Goal: Information Seeking & Learning: Learn about a topic

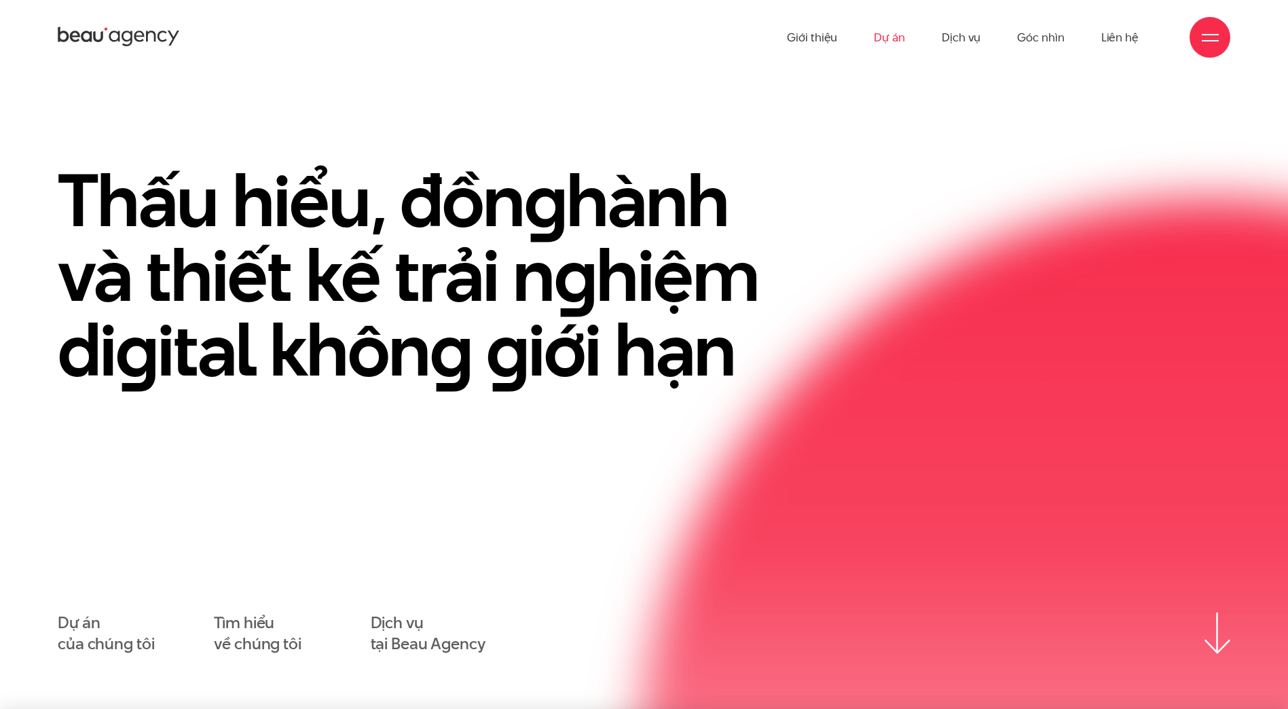
click at [898, 29] on link "Dự án" at bounding box center [889, 37] width 31 height 75
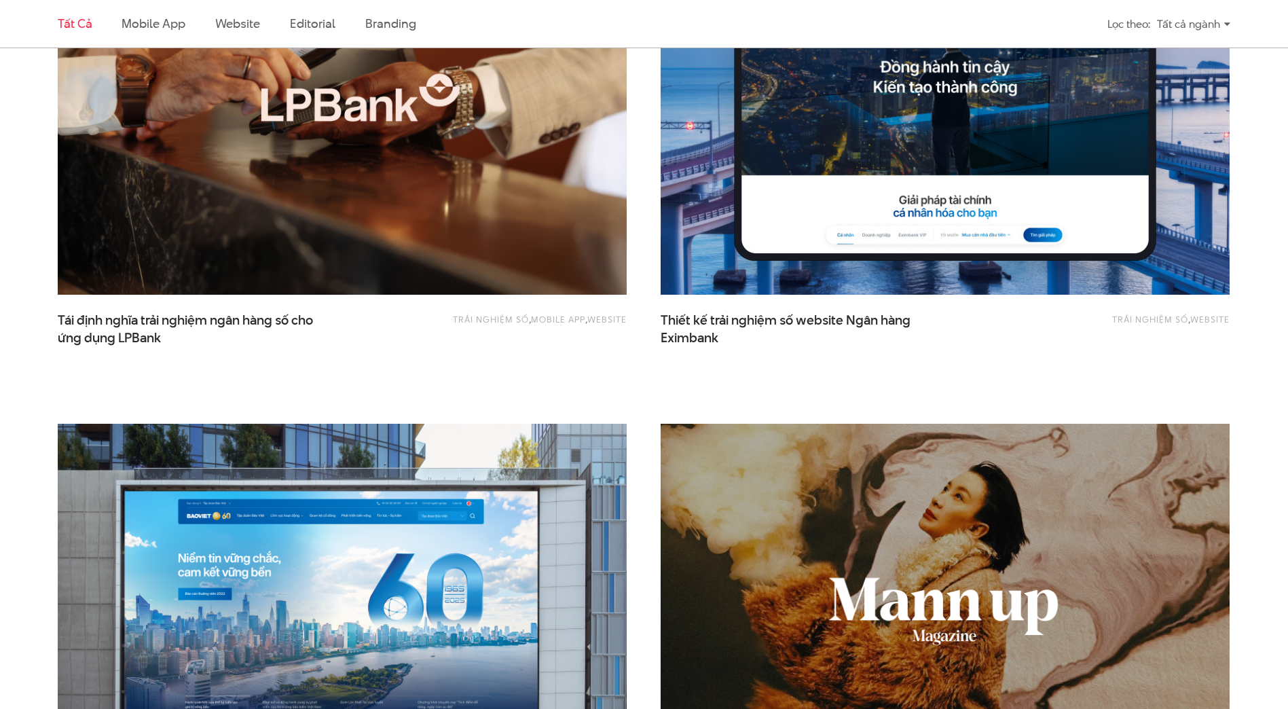
scroll to position [1086, 0]
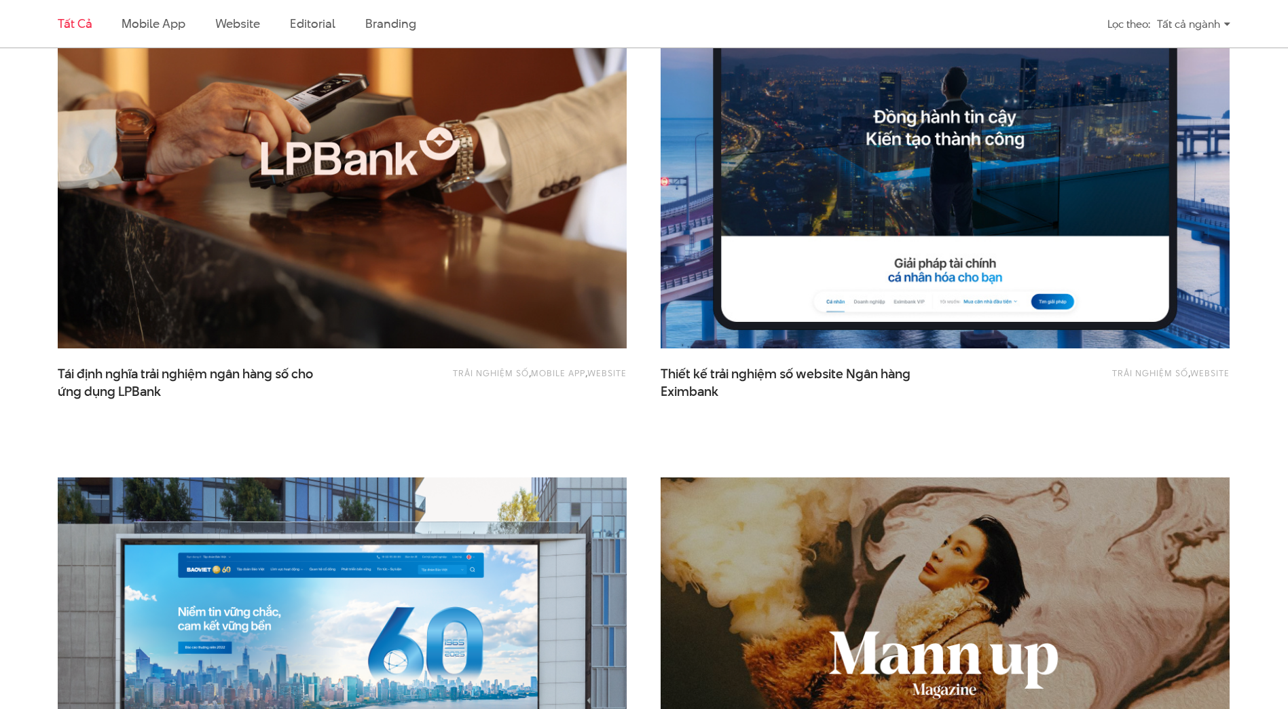
click at [1004, 308] on img at bounding box center [945, 158] width 626 height 420
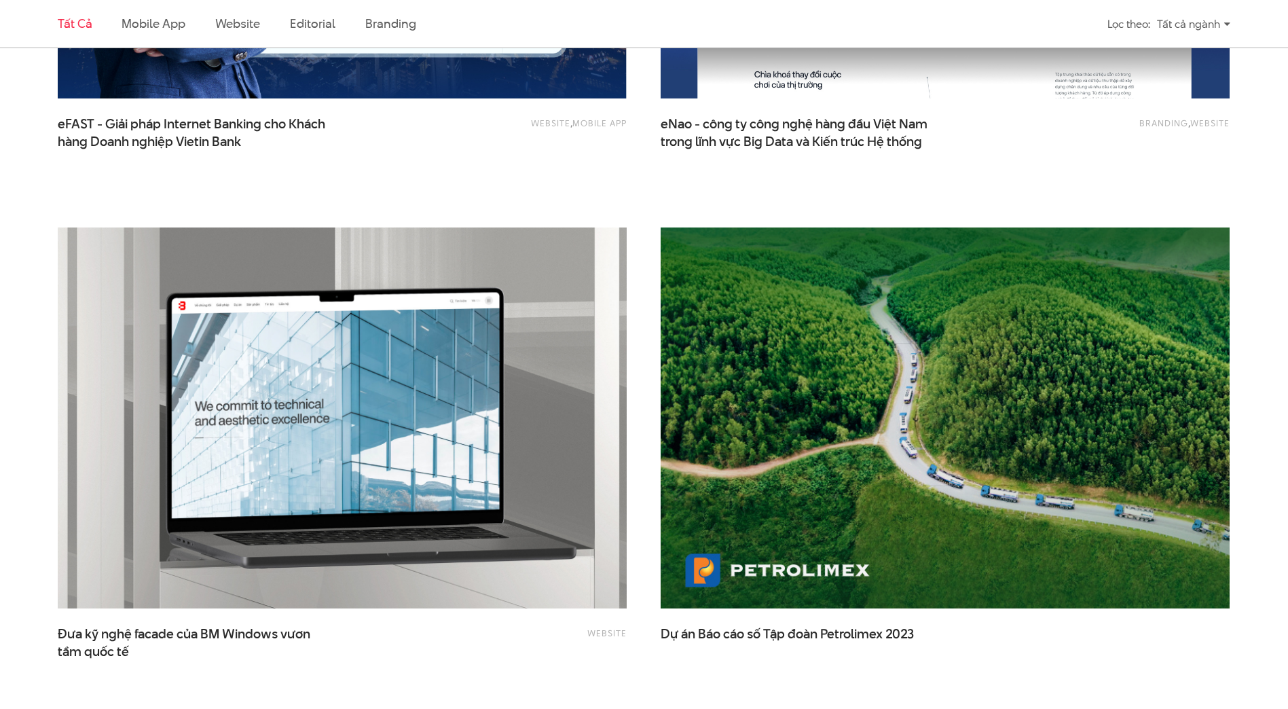
scroll to position [2240, 0]
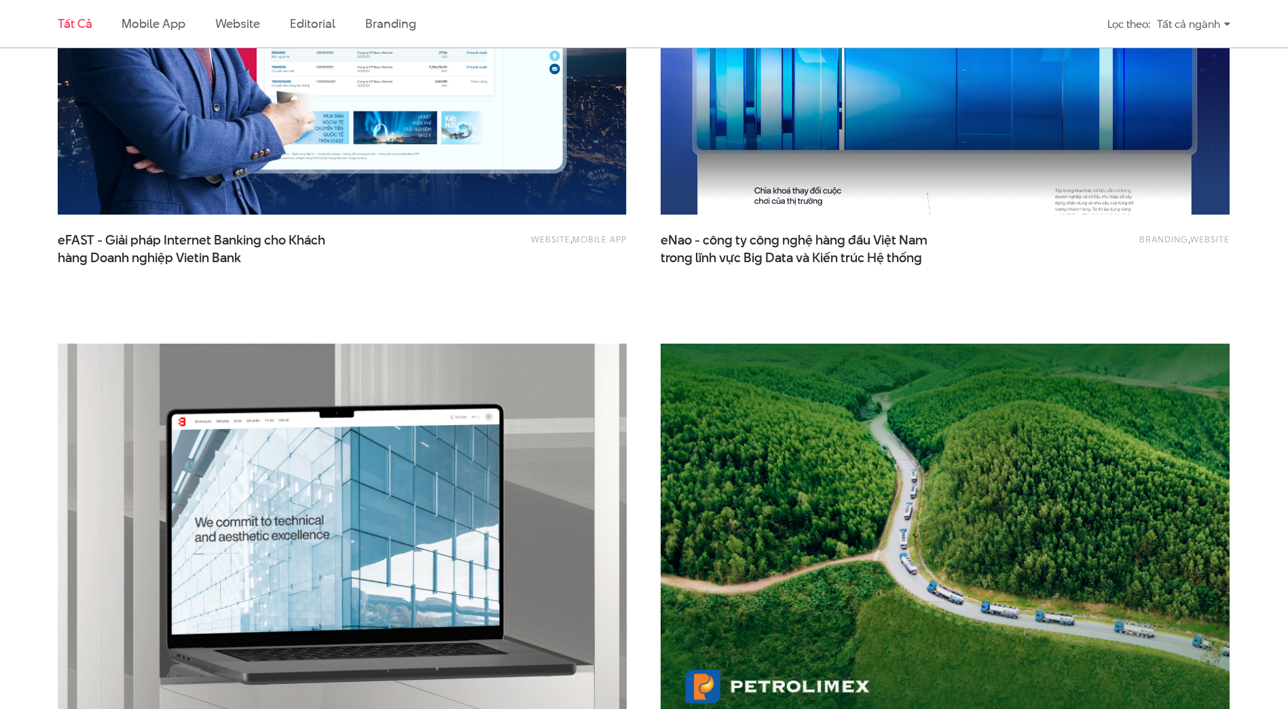
click at [919, 147] on img at bounding box center [945, 25] width 626 height 420
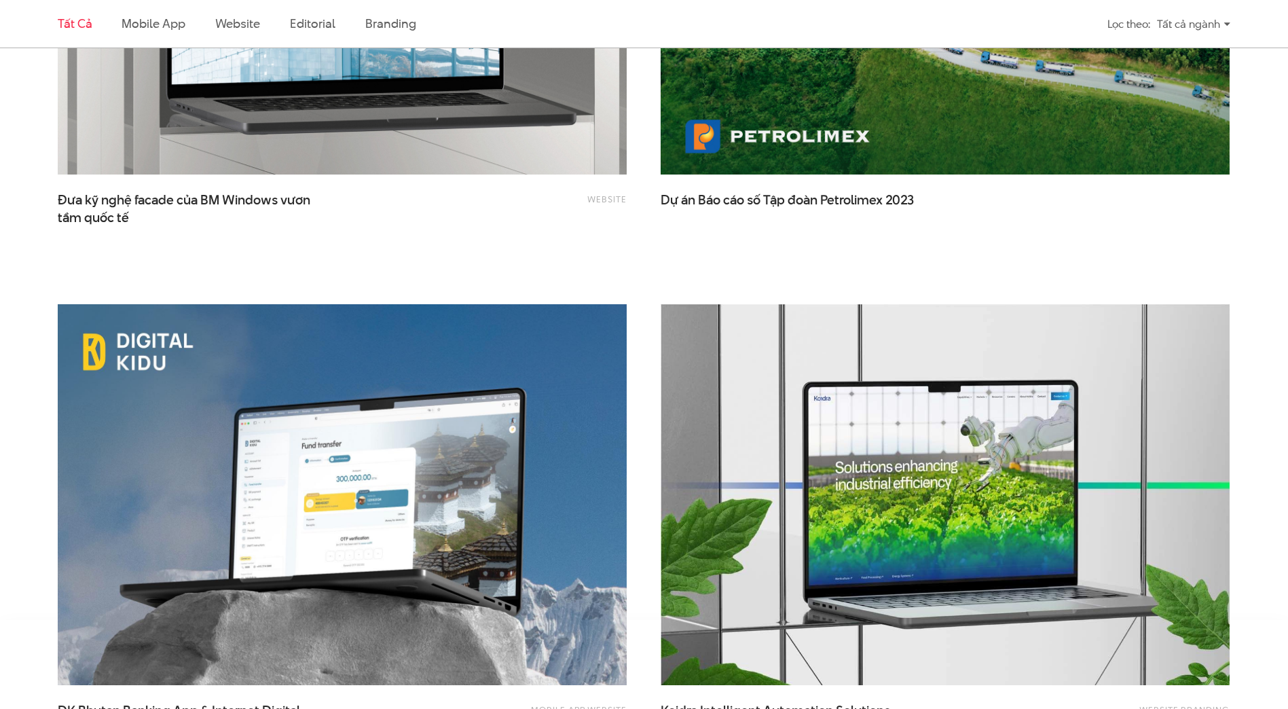
scroll to position [2987, 0]
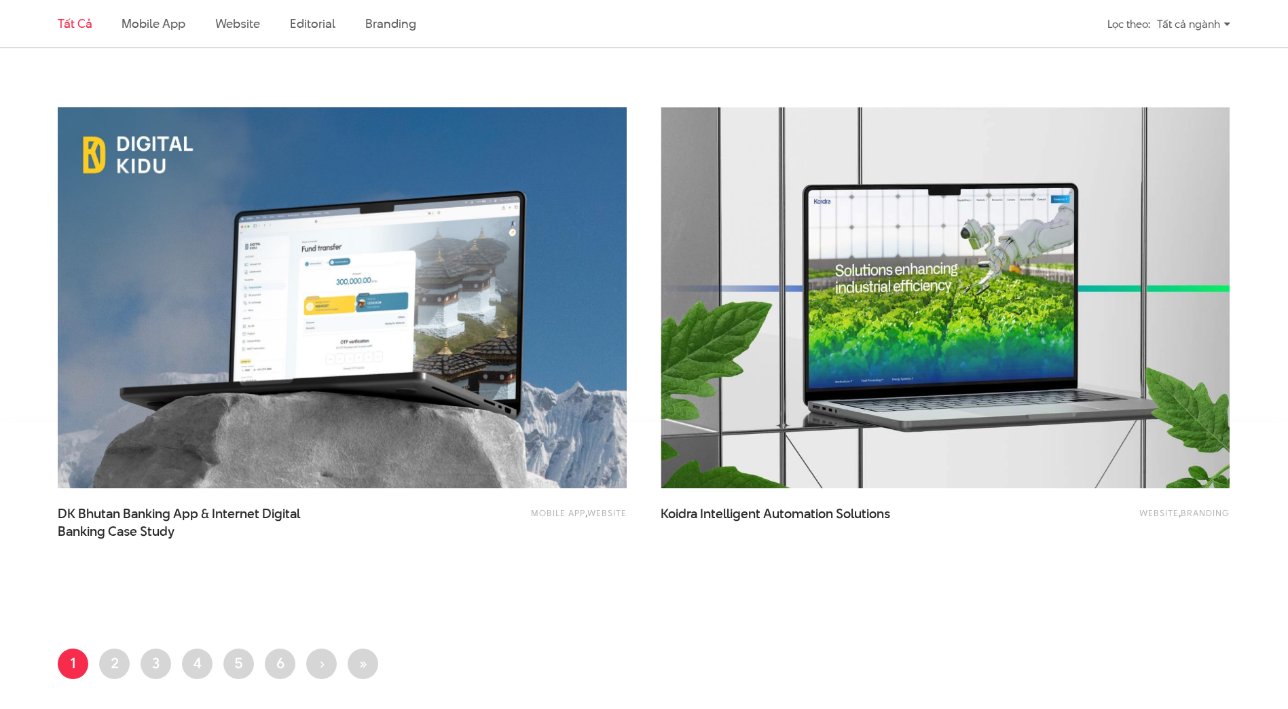
click at [130, 658] on li "Trang 2" at bounding box center [114, 663] width 31 height 31
click at [117, 661] on link "Trang 2" at bounding box center [114, 663] width 31 height 31
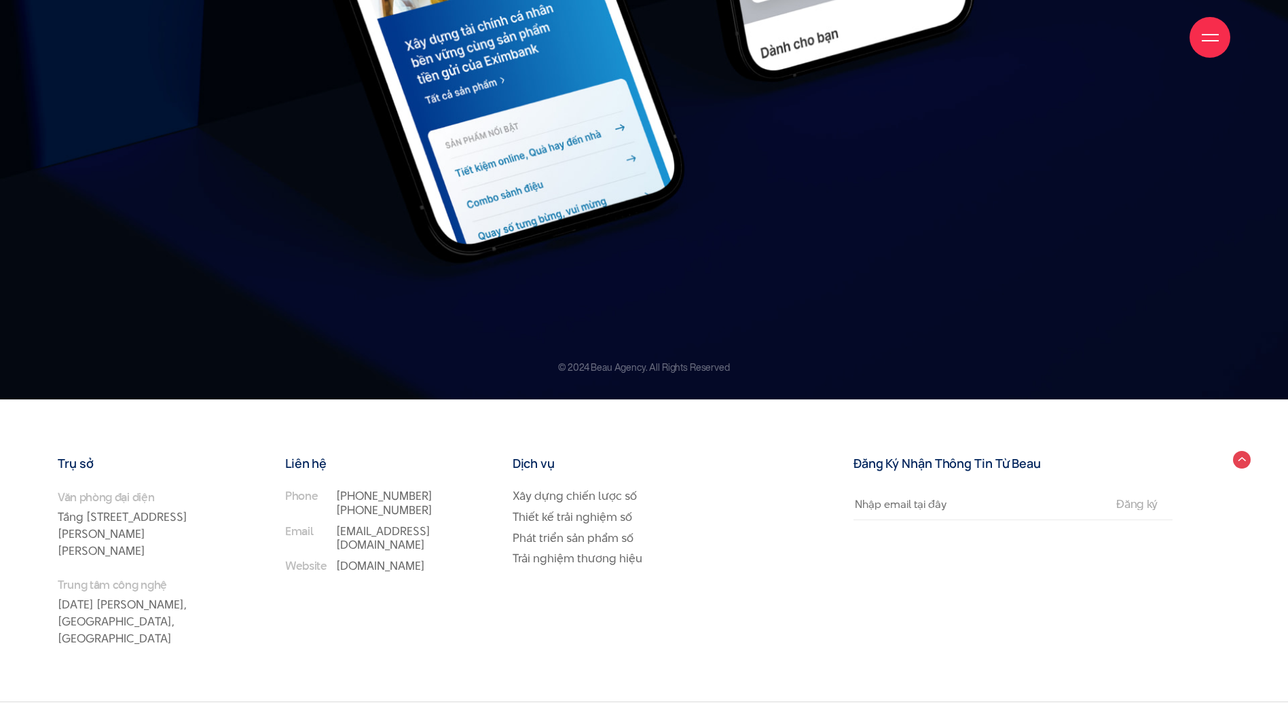
scroll to position [19634, 0]
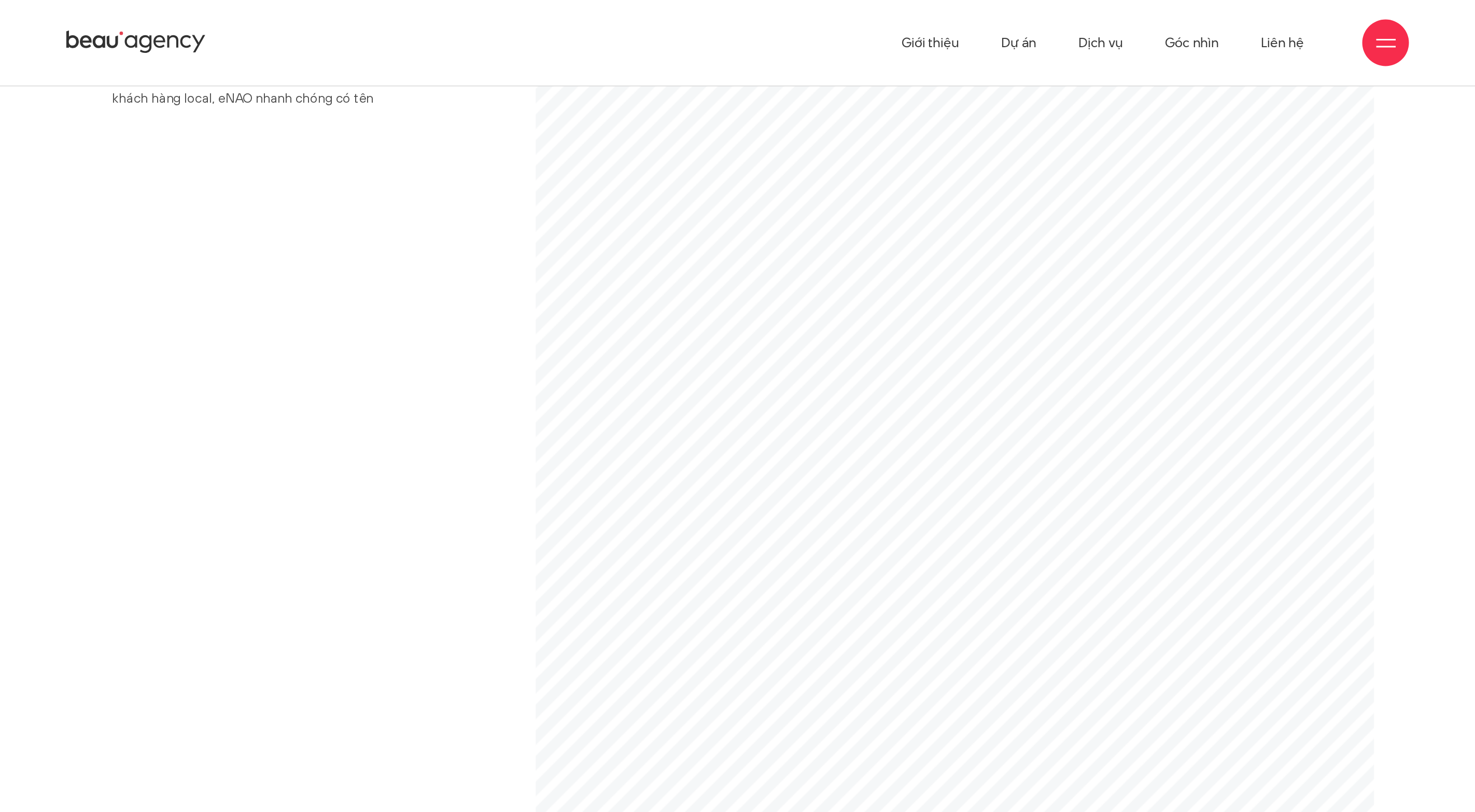
scroll to position [6430, 0]
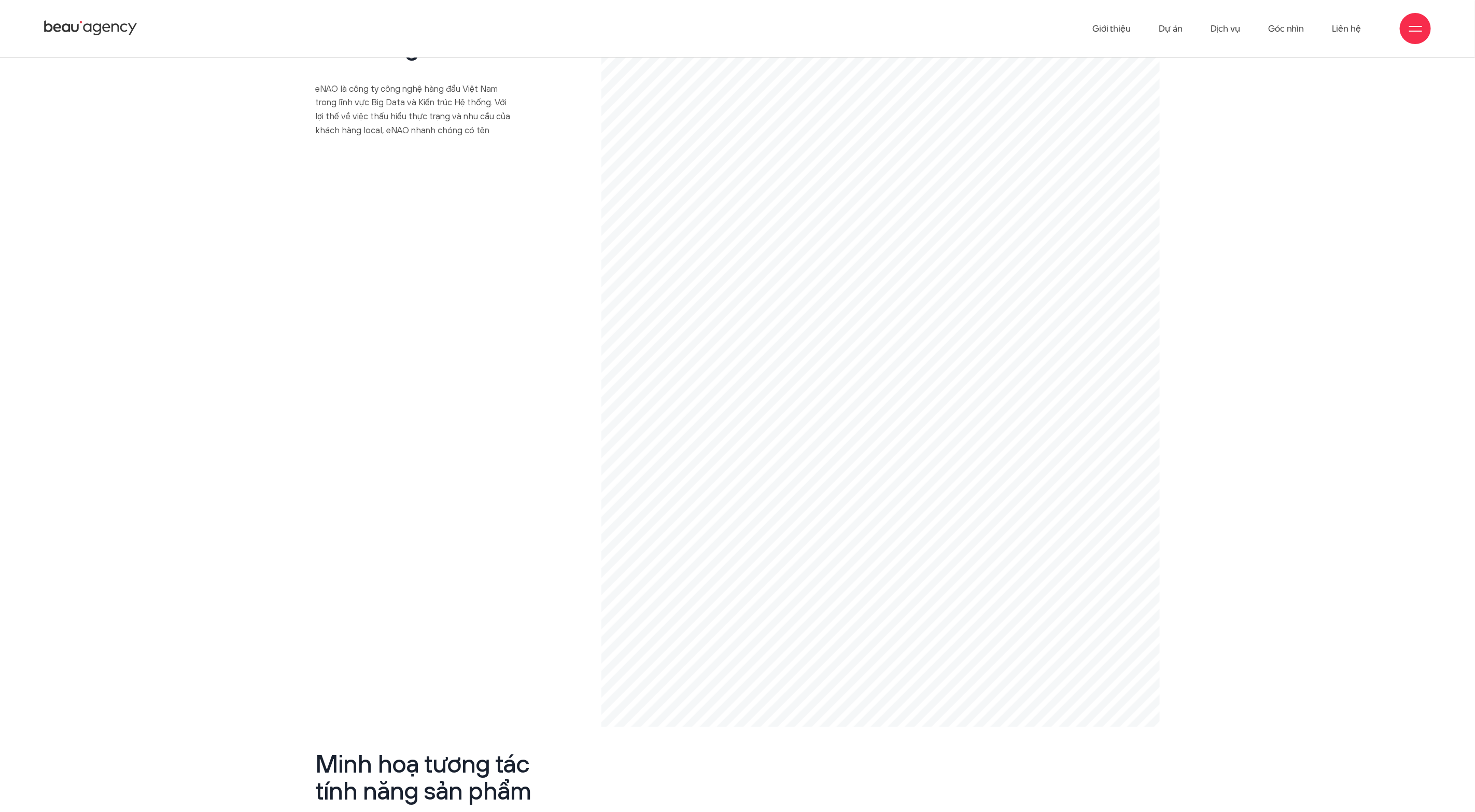
click at [983, 355] on section "GIẢI PHÁP CỦA BEAU AGENCY Phương pháp luận triển khai trực quan hoá bằng model …" at bounding box center [737, 448] width 995 height 1318
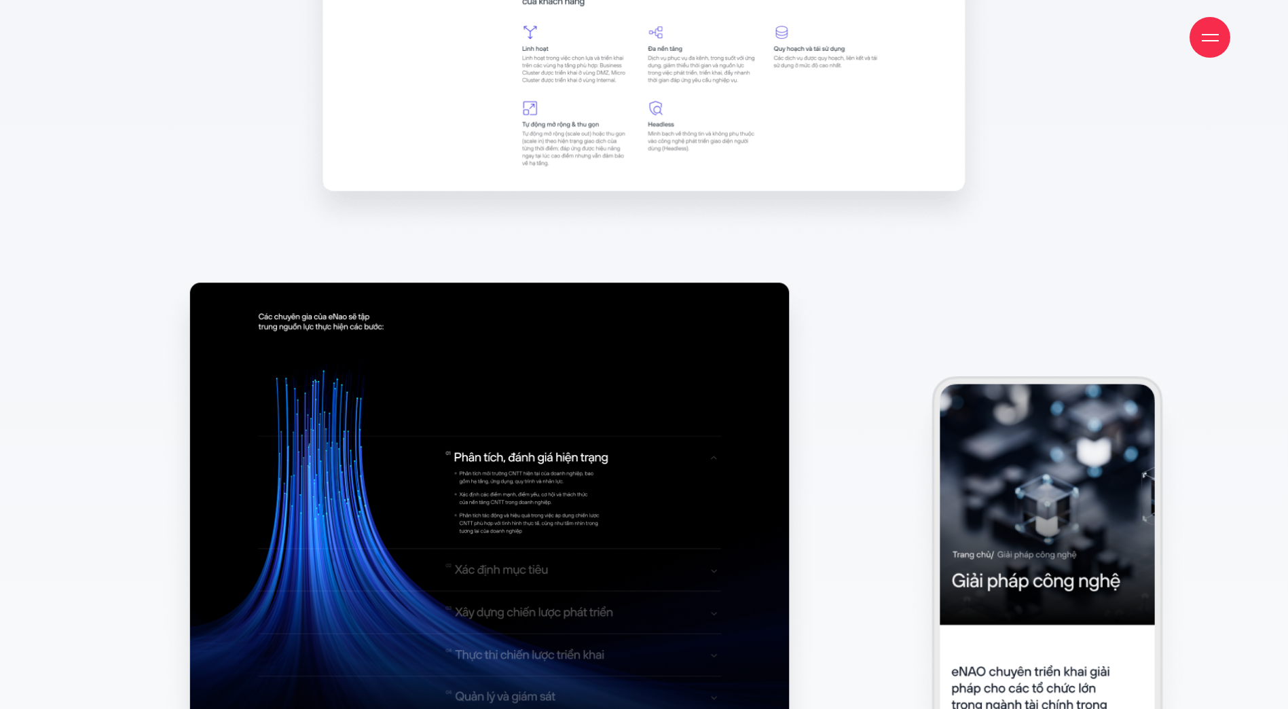
scroll to position [11270, 0]
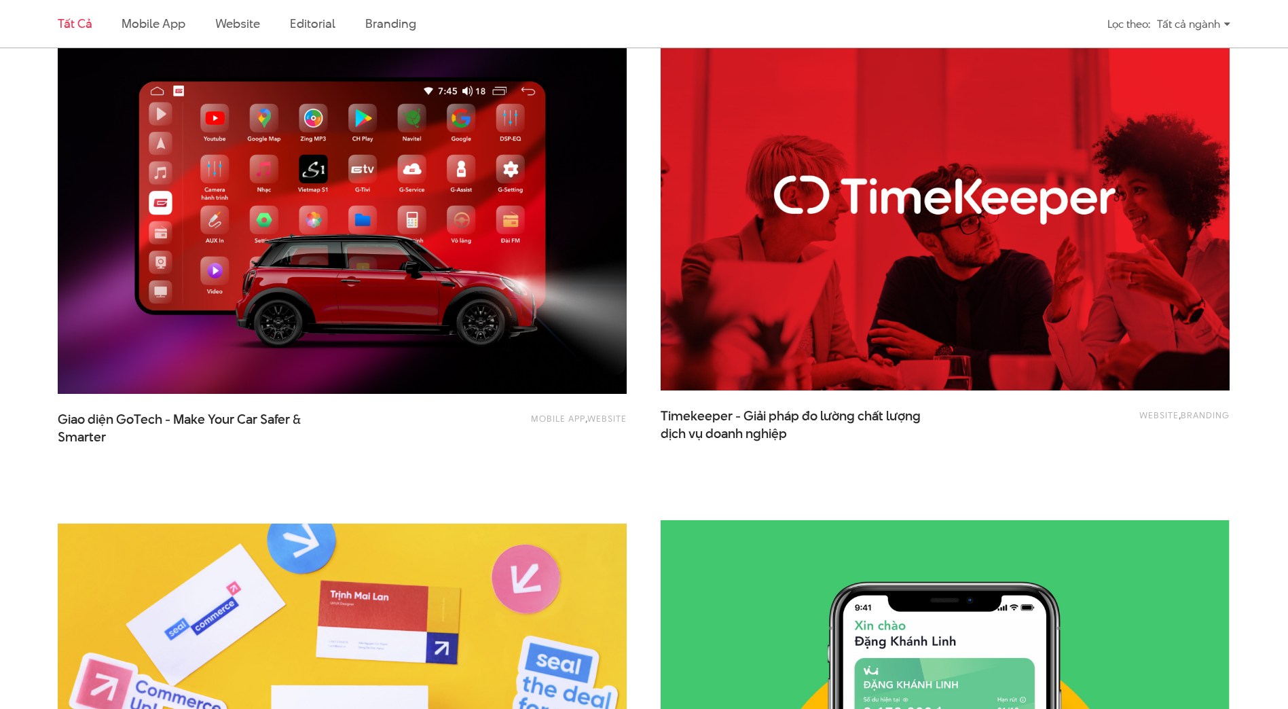
scroll to position [2580, 0]
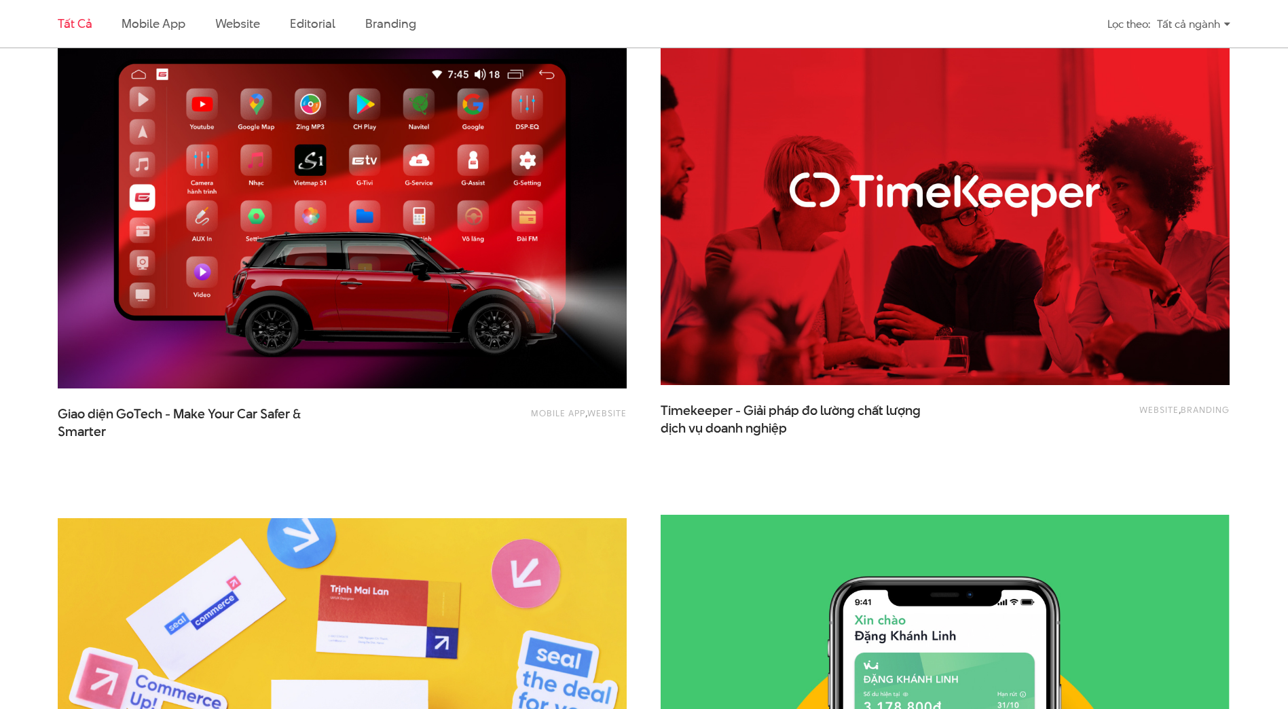
click at [521, 221] on img at bounding box center [342, 198] width 626 height 420
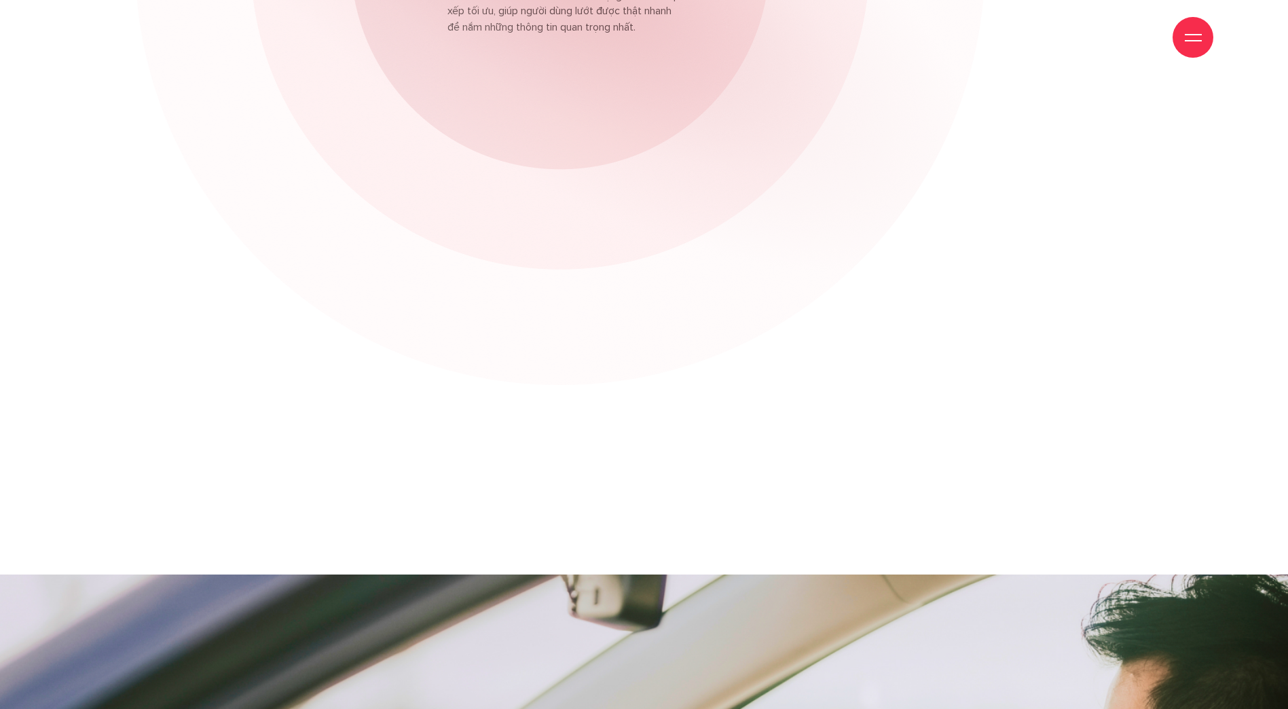
scroll to position [10010, 0]
